Goal: Task Accomplishment & Management: Complete application form

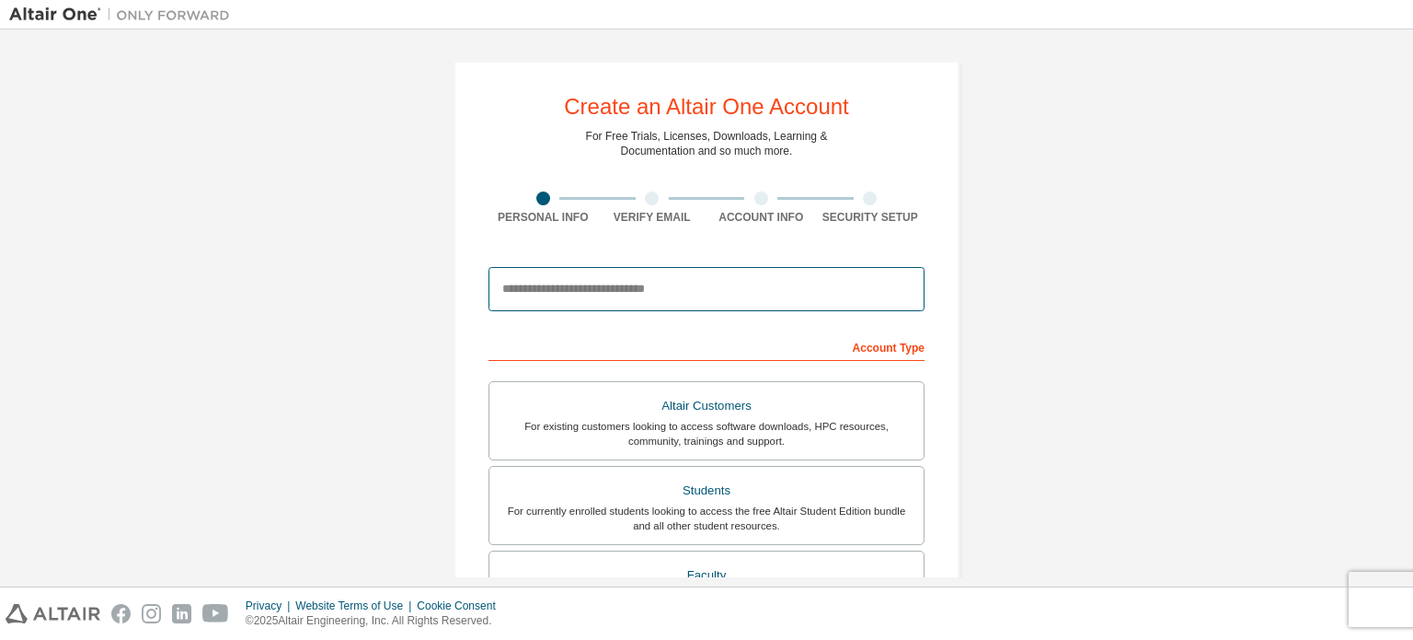
click at [565, 288] on input "email" at bounding box center [707, 289] width 436 height 44
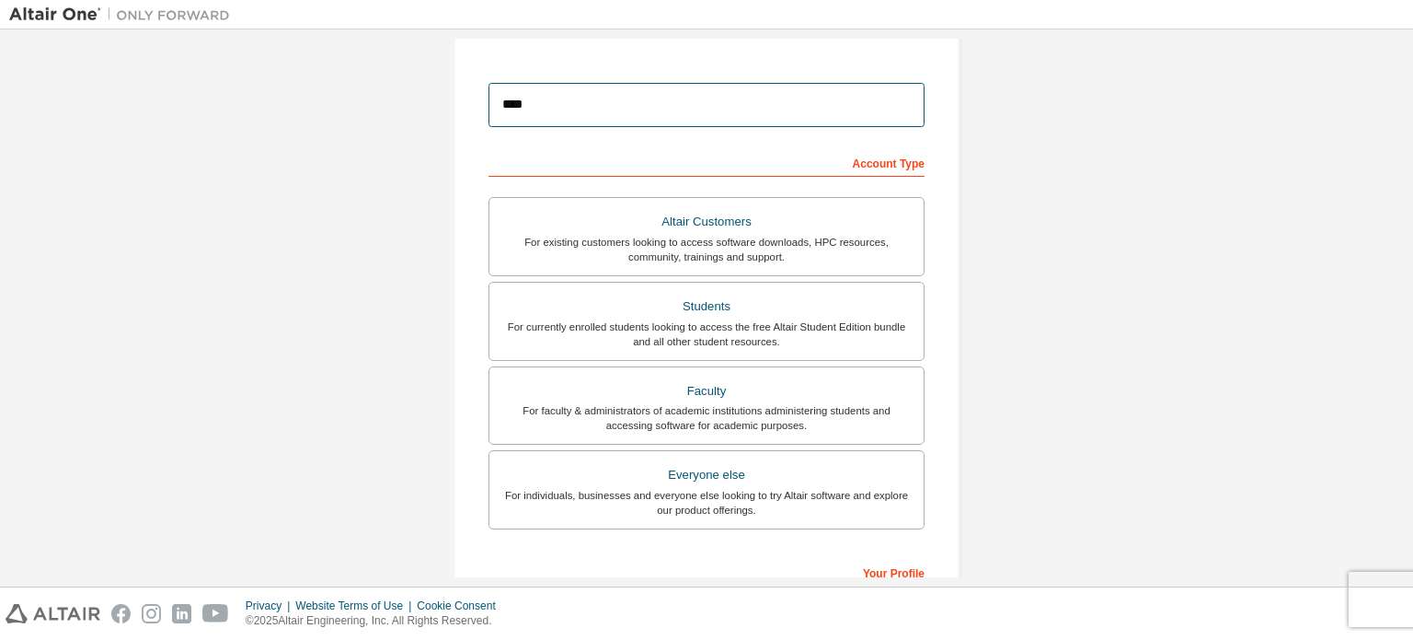
type input "**********"
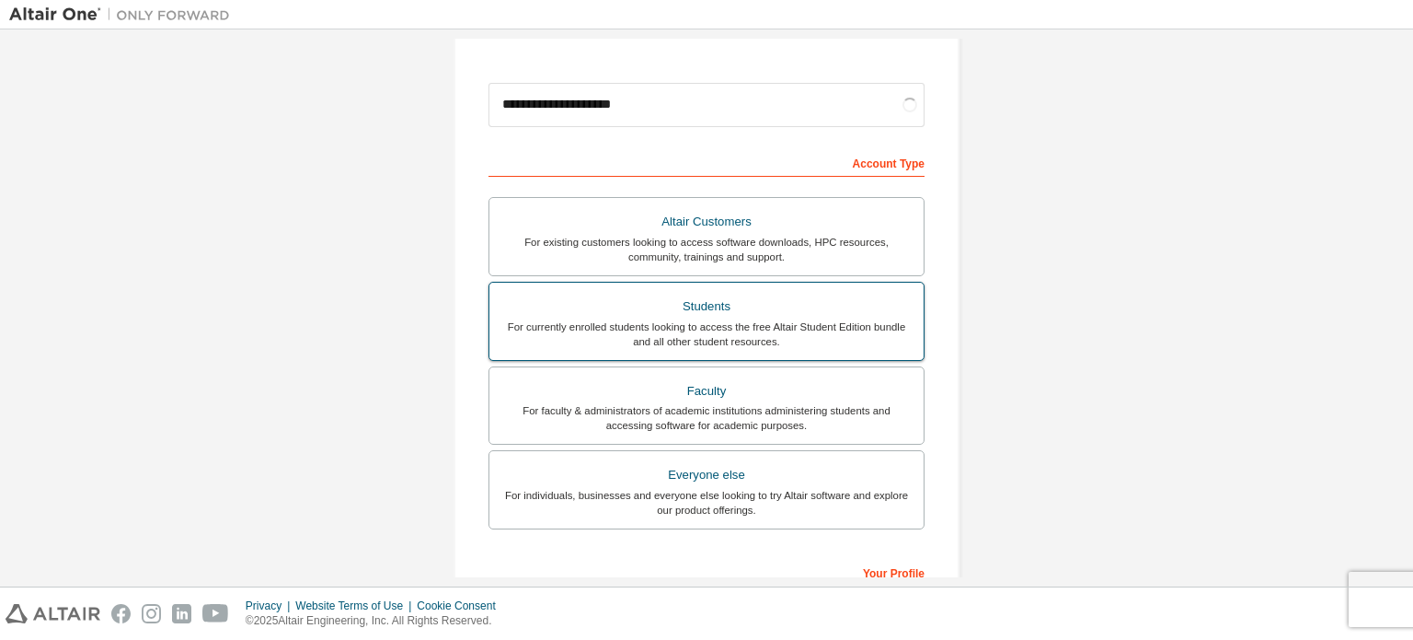
click at [783, 323] on div "For currently enrolled students looking to access the free Altair Student Editi…" at bounding box center [707, 333] width 412 height 29
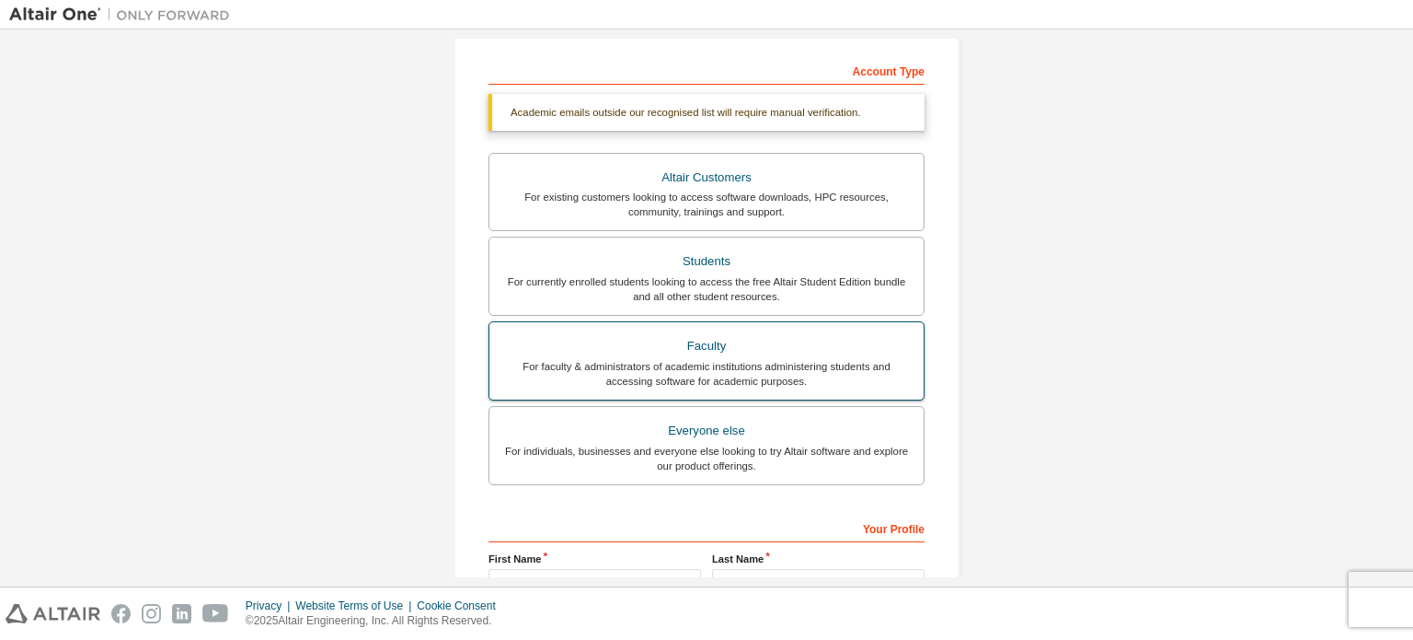
scroll to position [368, 0]
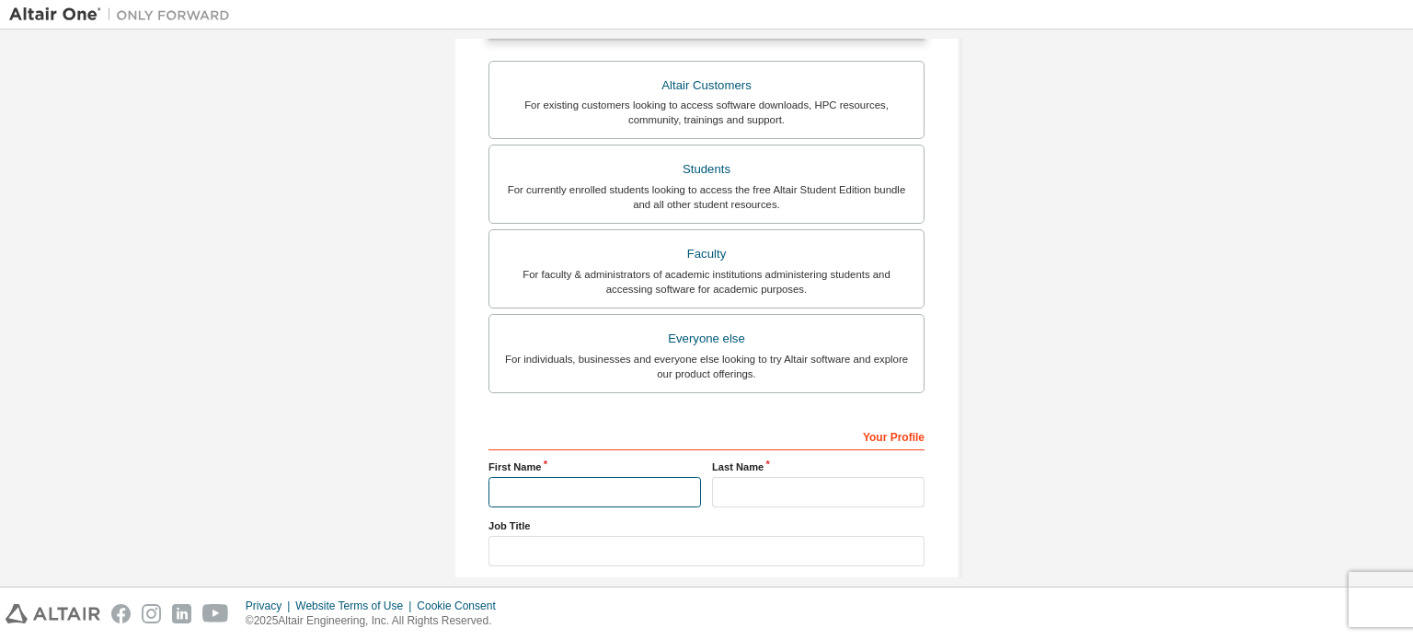
click at [622, 491] on input "text" at bounding box center [595, 492] width 213 height 30
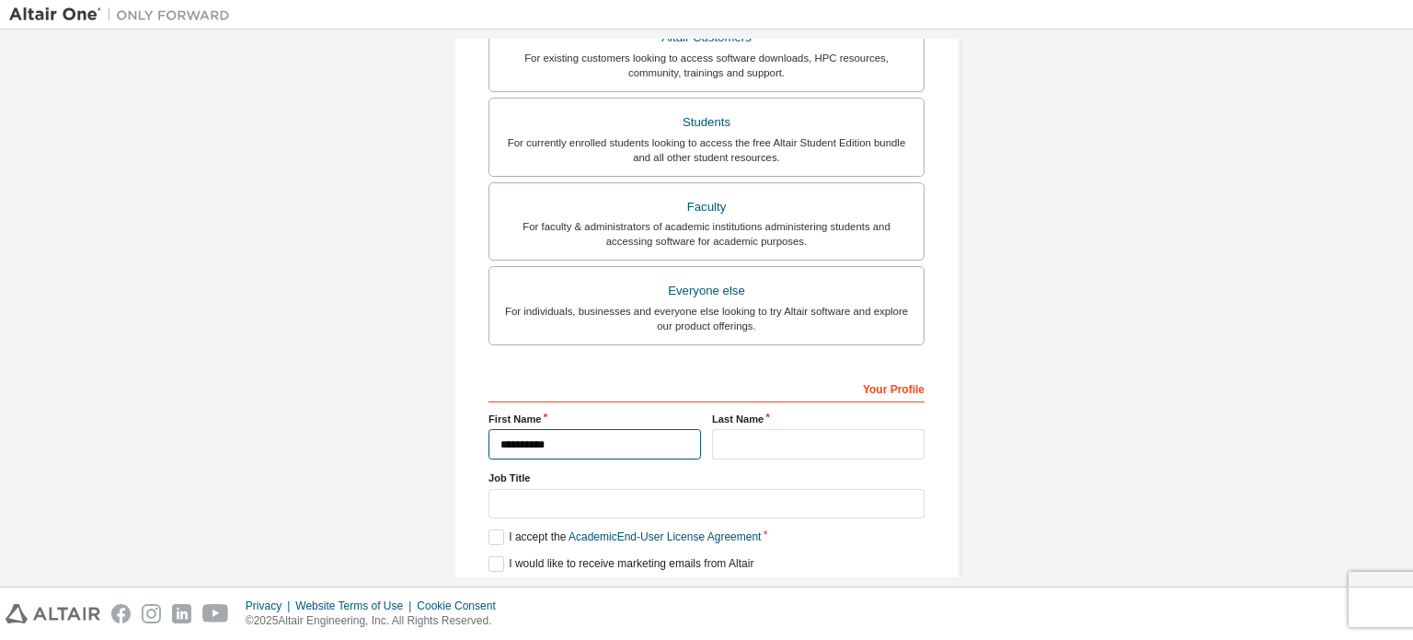
type input "**********"
click at [778, 442] on input "text" at bounding box center [818, 444] width 213 height 30
type input "**********"
click at [673, 492] on input "text" at bounding box center [707, 504] width 436 height 30
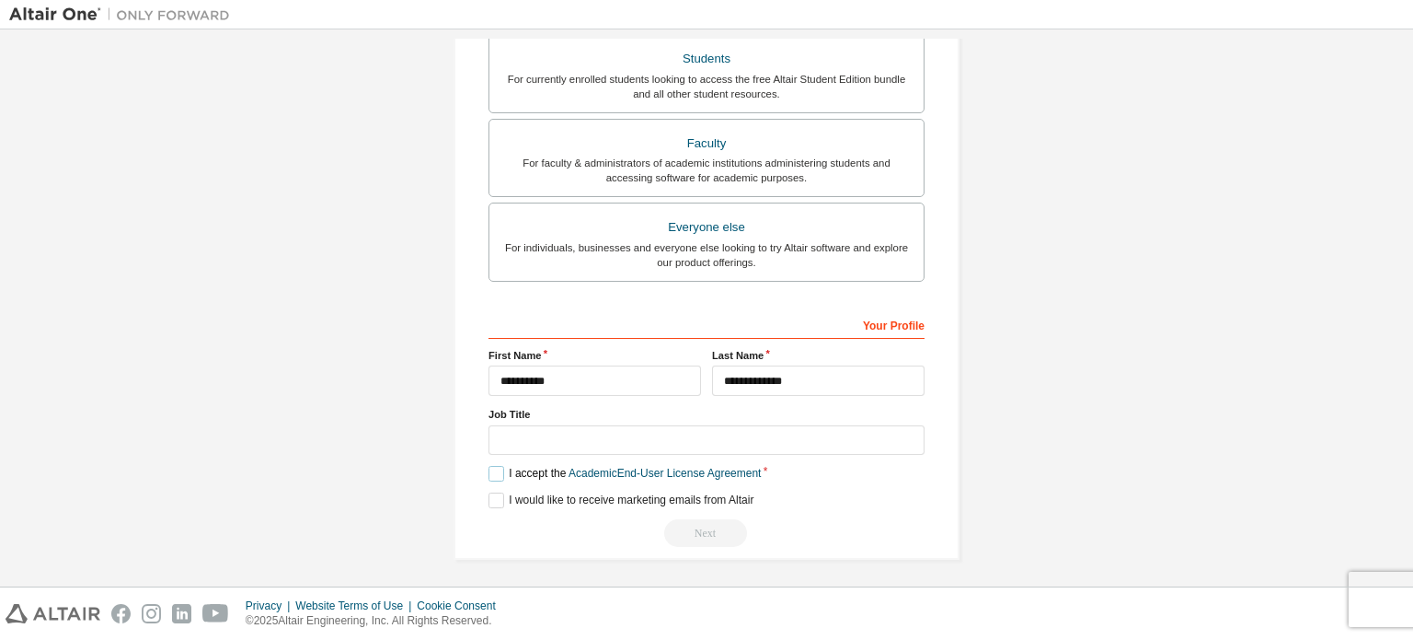
click at [492, 467] on label "I accept the Academic End-User License Agreement" at bounding box center [625, 474] width 272 height 16
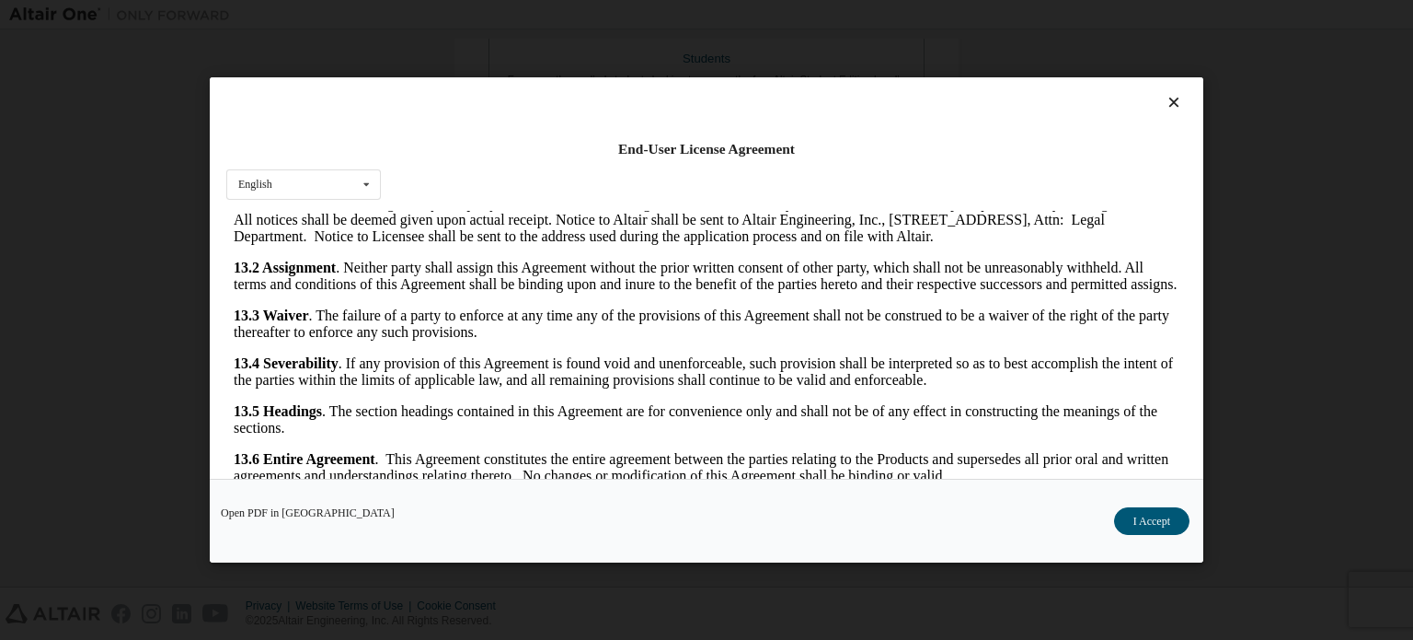
scroll to position [40, 0]
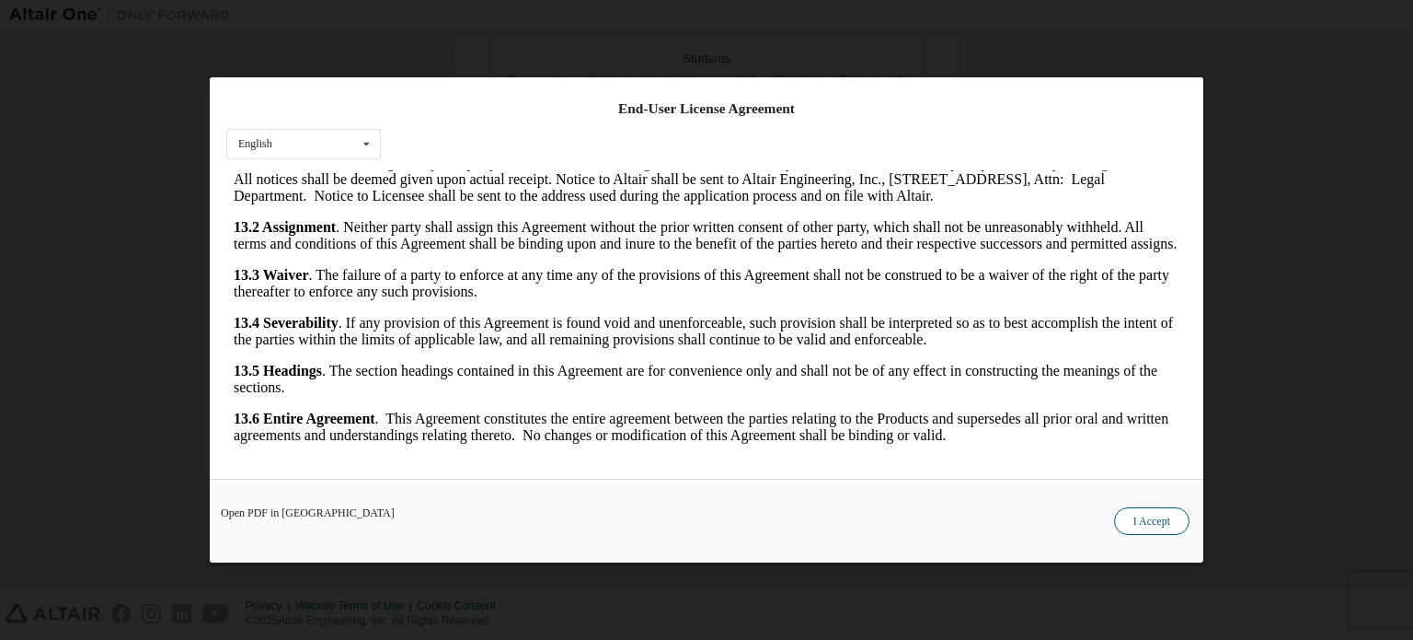
click at [1168, 523] on button "I Accept" at bounding box center [1151, 521] width 75 height 28
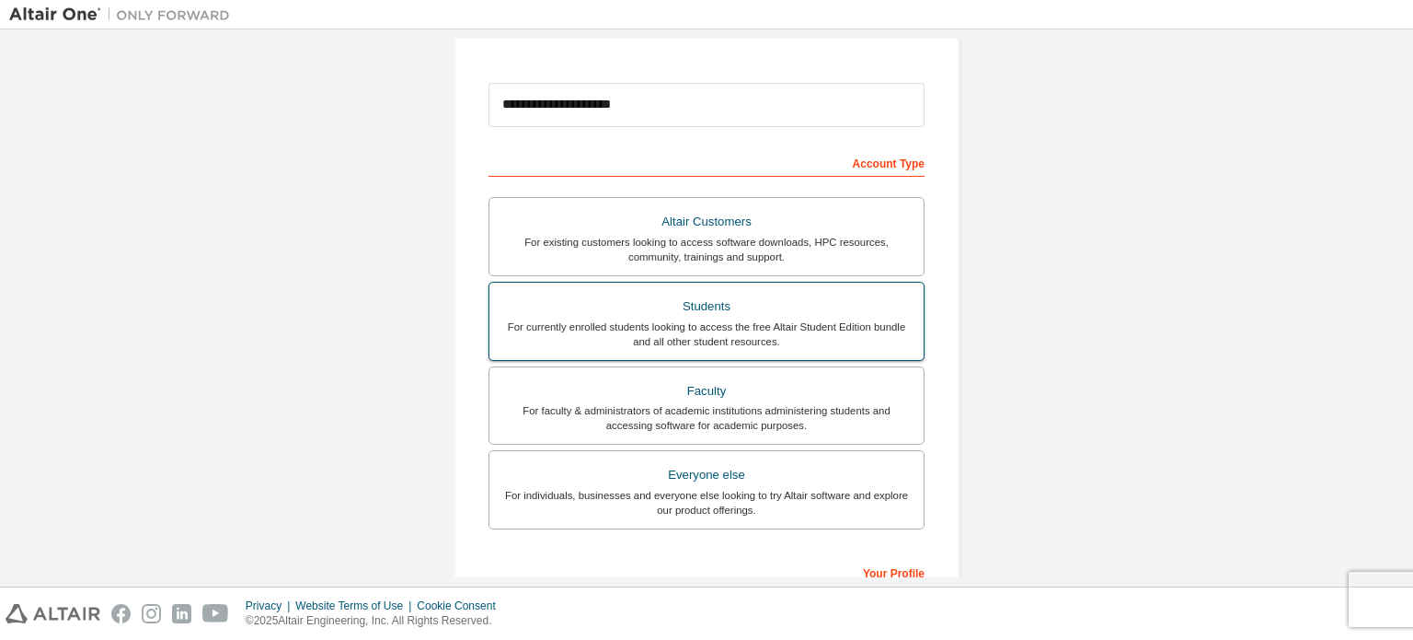
scroll to position [432, 0]
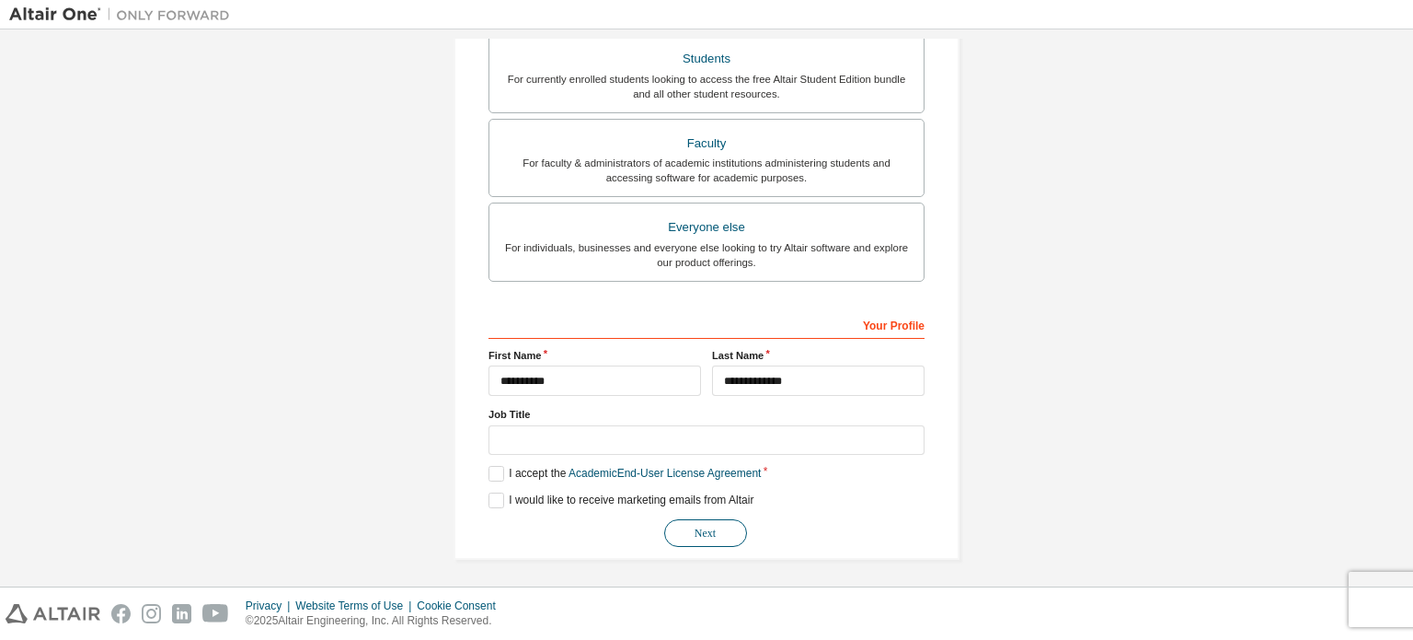
click at [695, 522] on button "Next" at bounding box center [705, 533] width 83 height 28
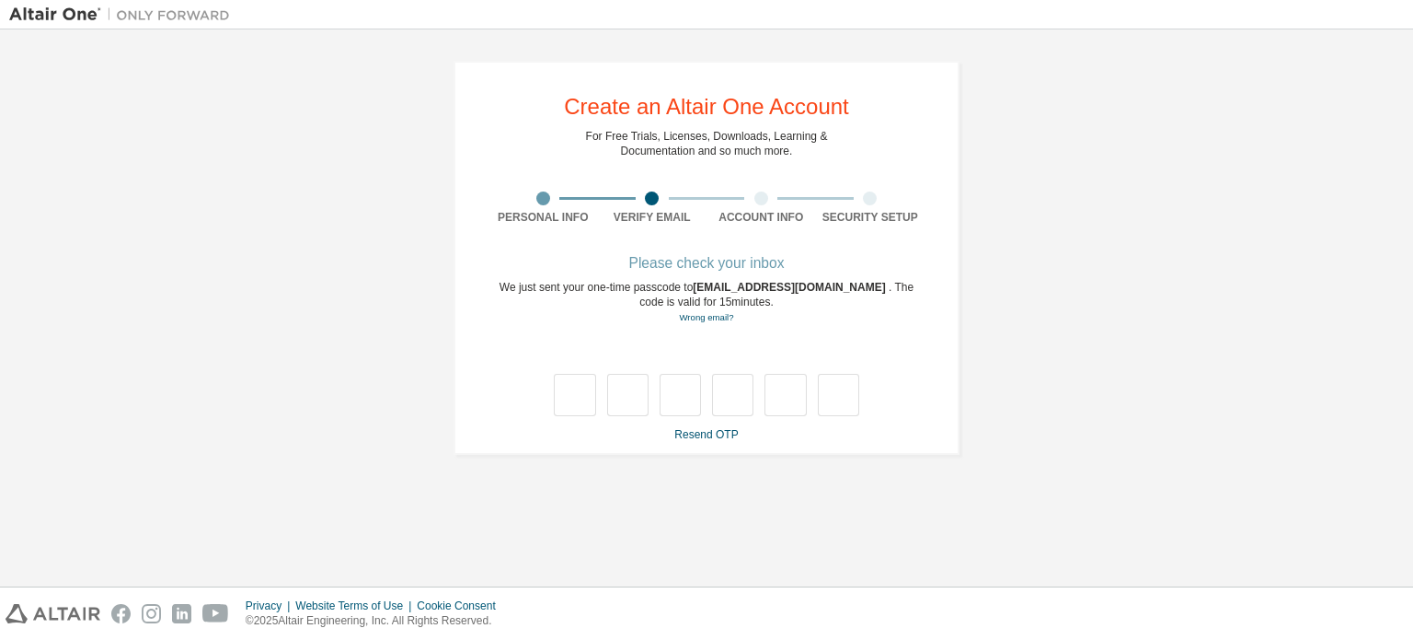
scroll to position [0, 0]
type input "*"
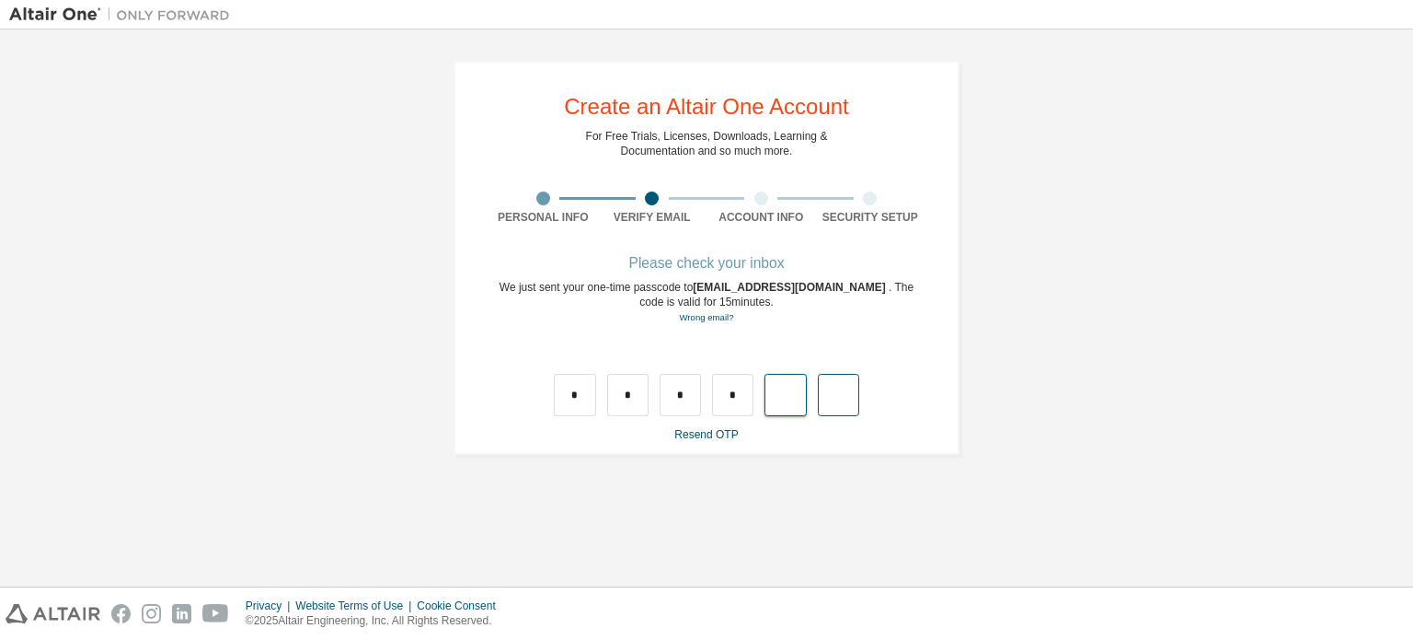
type input "*"
